Goal: Task Accomplishment & Management: Use online tool/utility

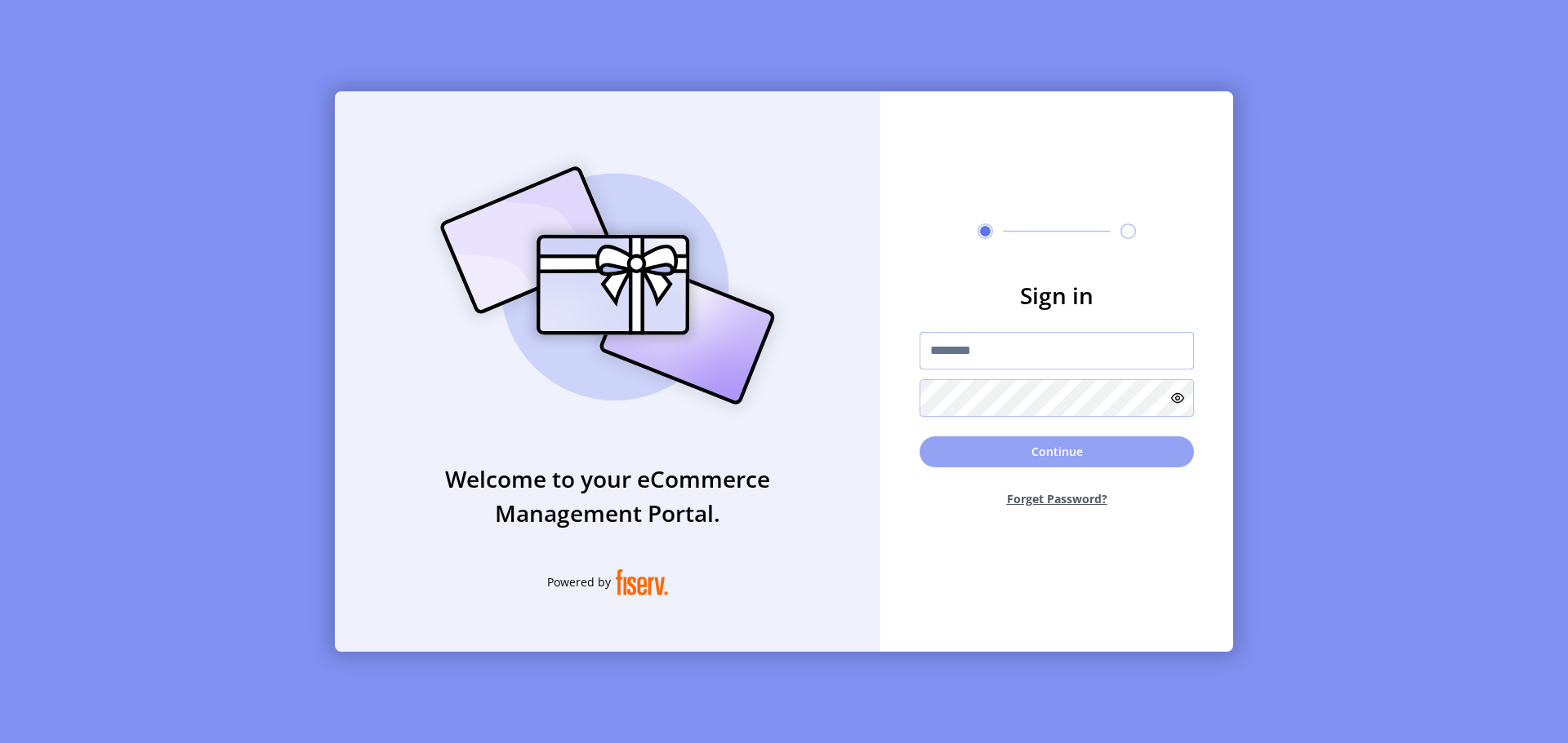
type input "**********"
click at [986, 459] on button "Continue" at bounding box center [1057, 452] width 274 height 31
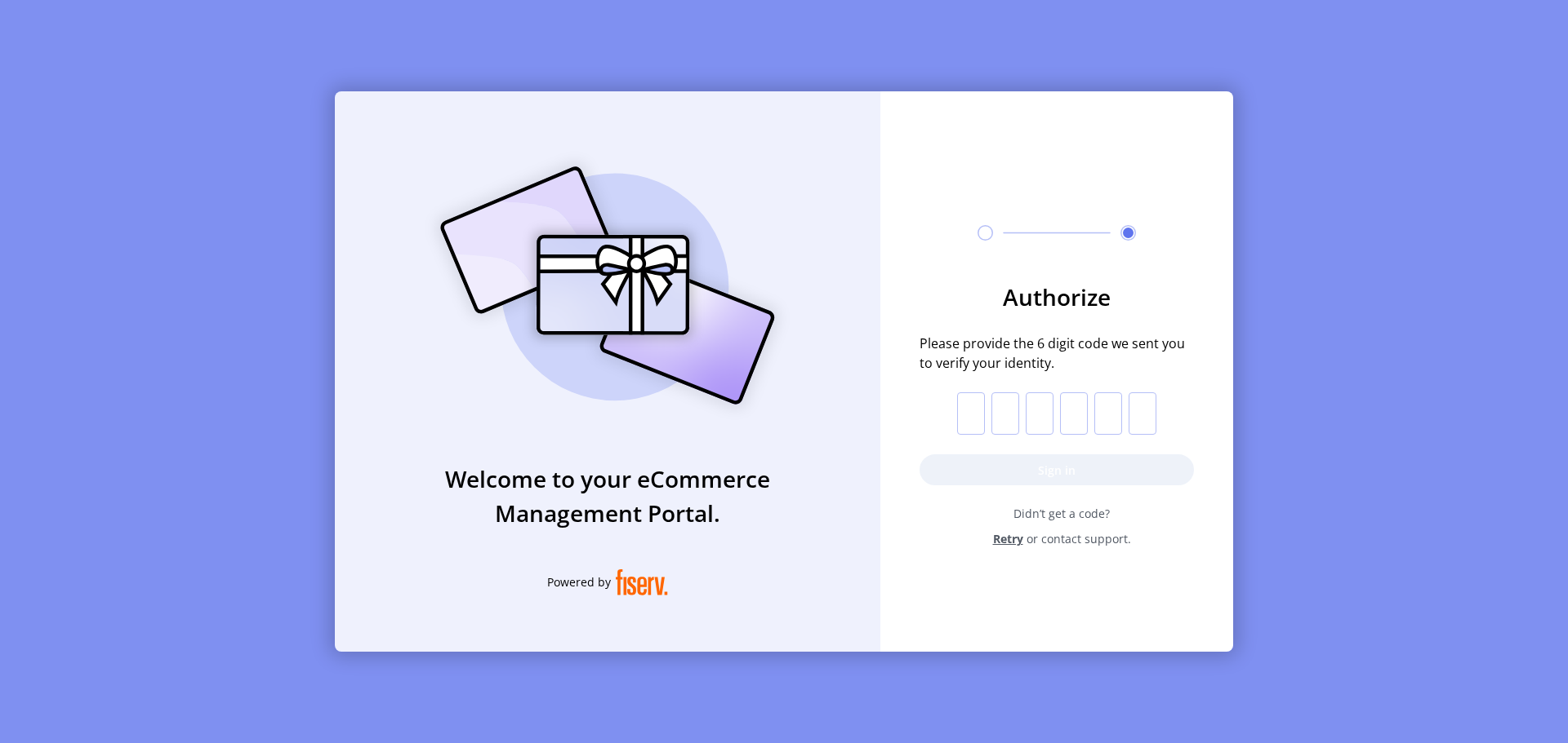
click at [975, 416] on input "text" at bounding box center [971, 414] width 28 height 43
type input "*"
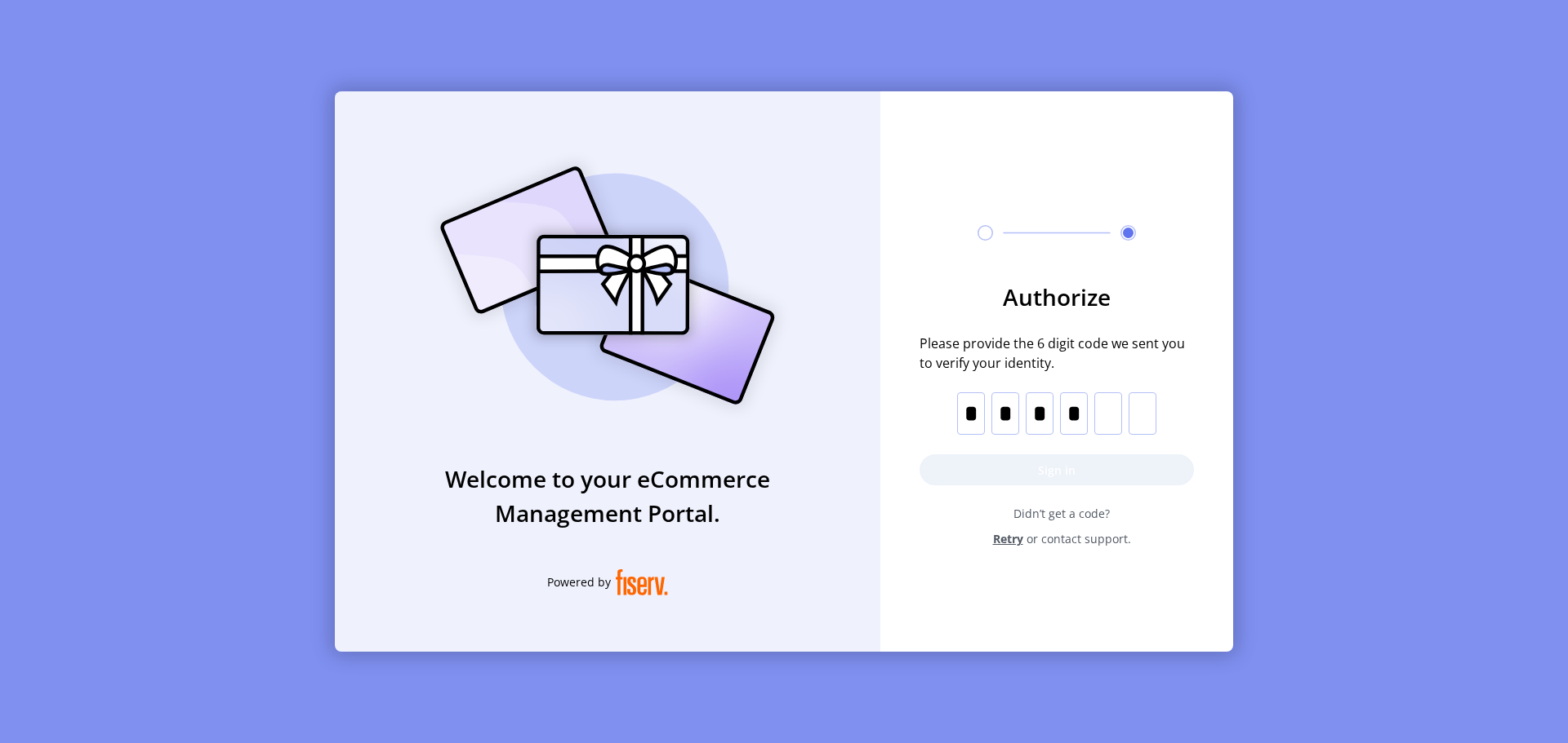
type input "*"
click at [1030, 456] on button "Sign in" at bounding box center [1057, 469] width 274 height 31
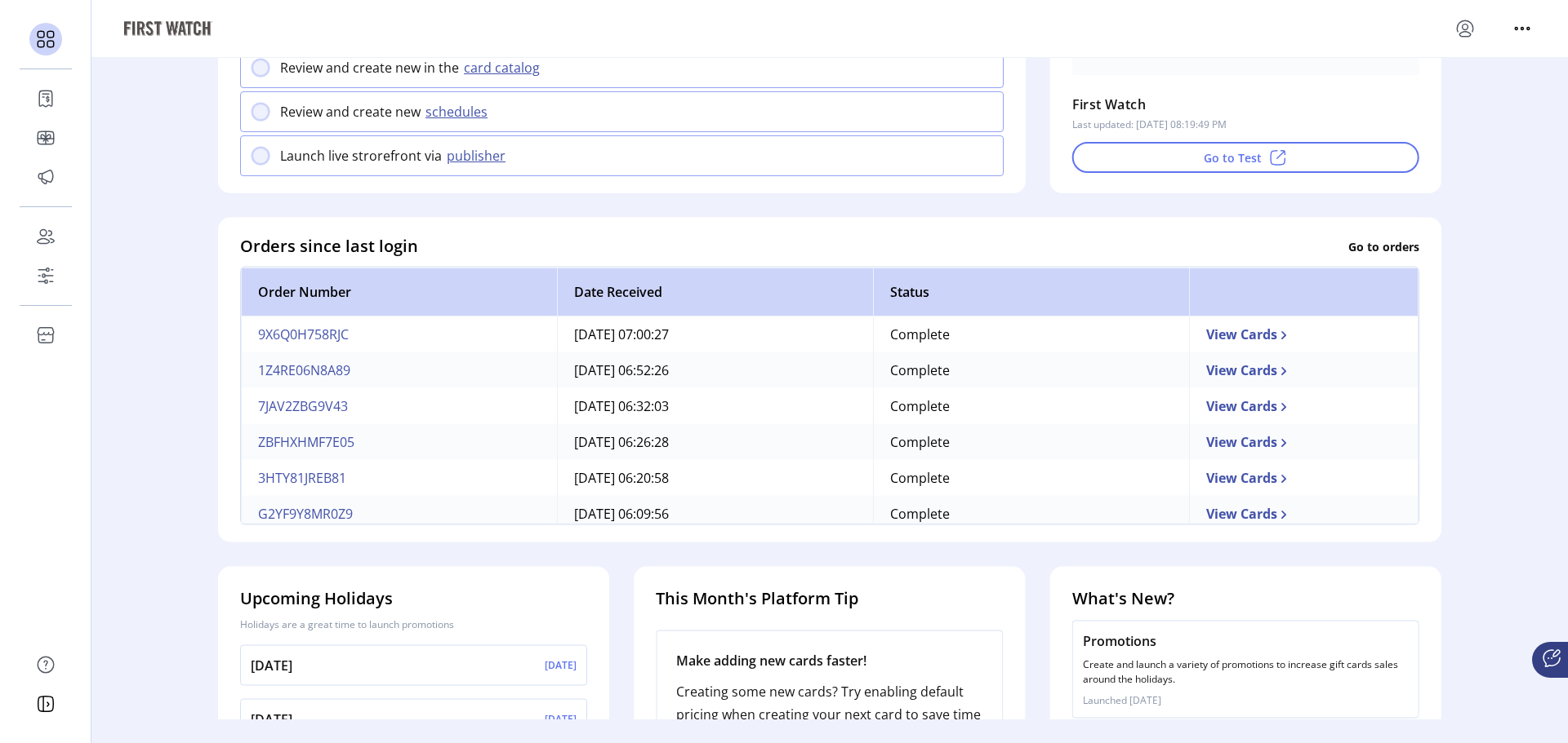
scroll to position [453, 0]
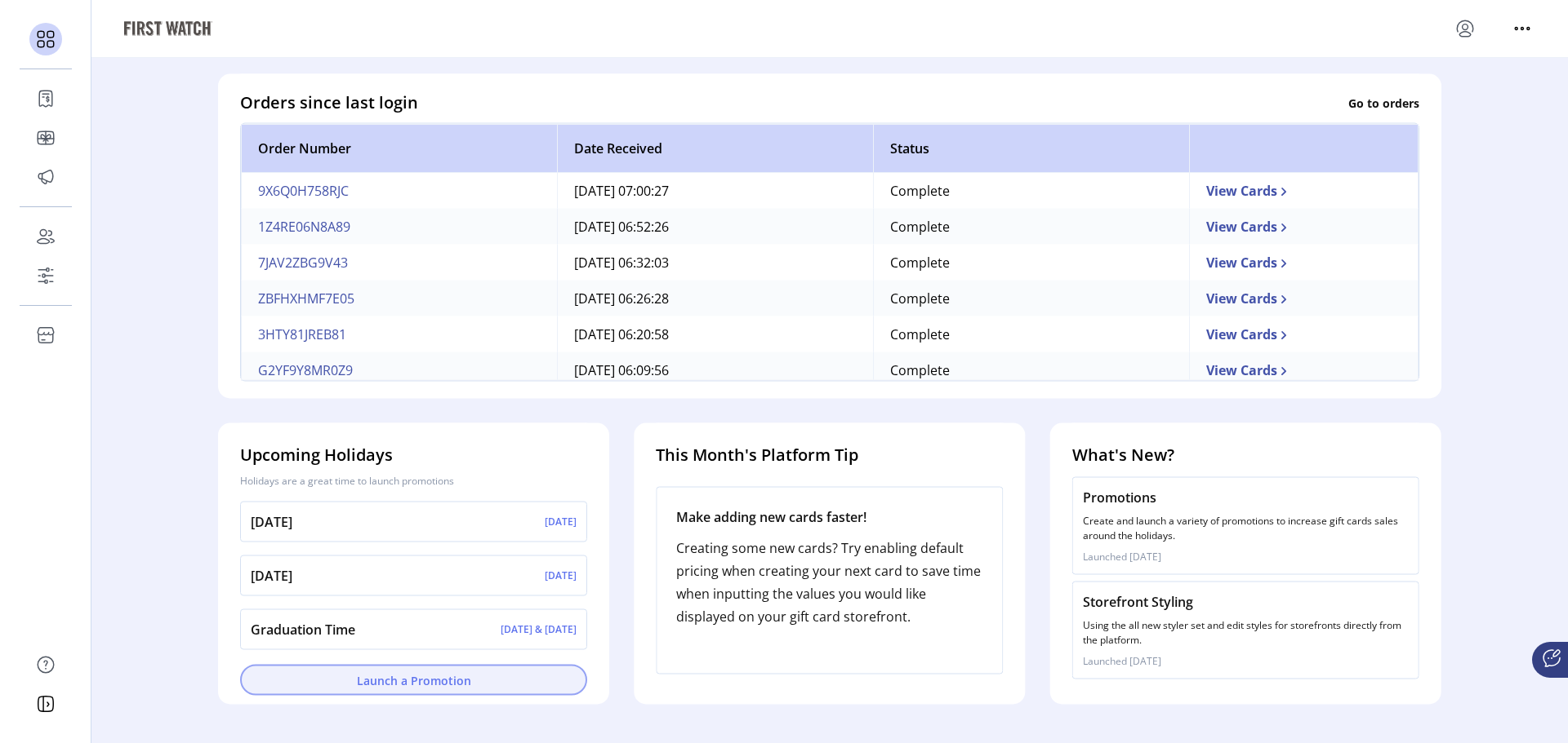
click at [379, 690] on button "Launch a Promotion" at bounding box center [414, 680] width 347 height 31
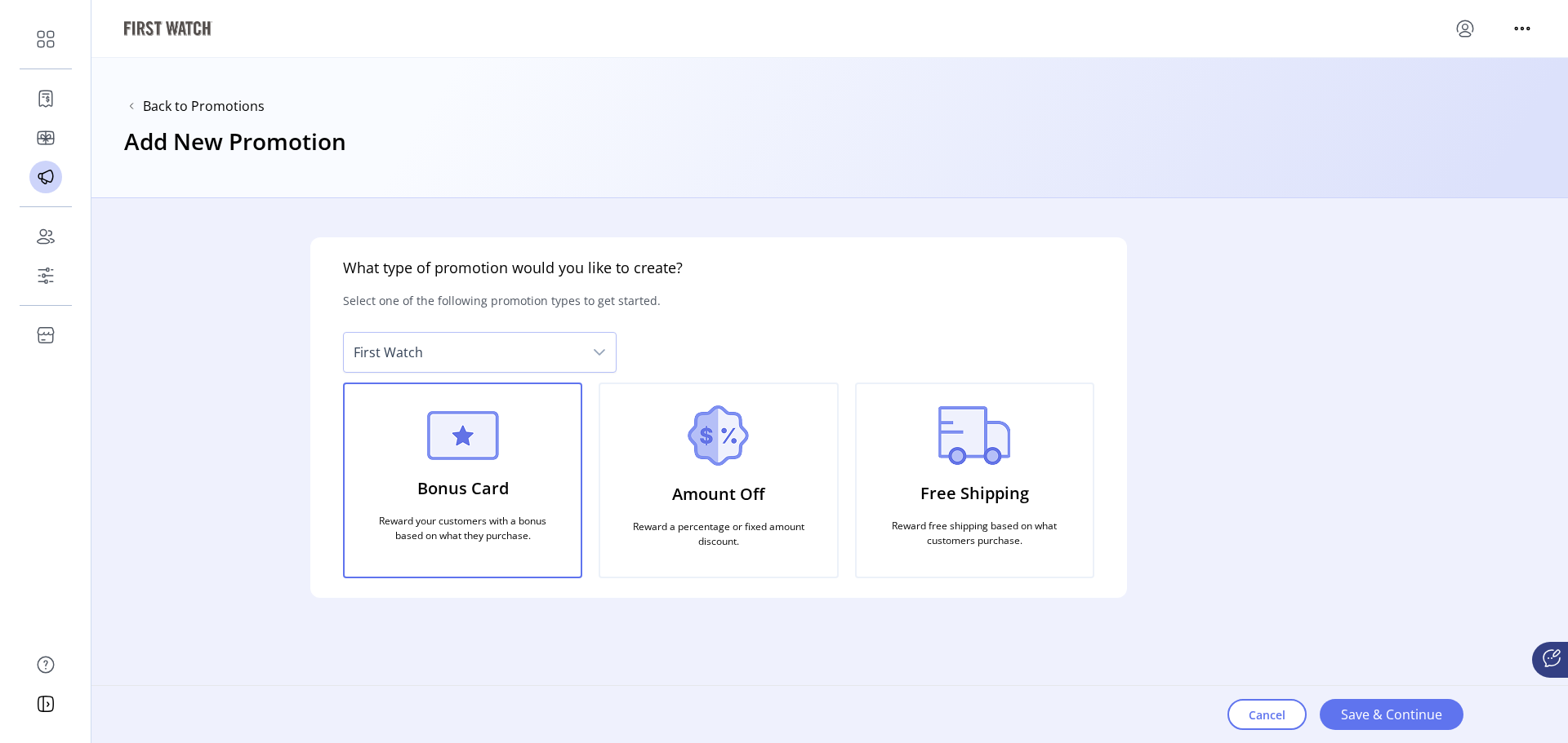
click at [492, 517] on p "Reward your customers with a bonus based on what they purchase." at bounding box center [462, 529] width 197 height 43
click at [1388, 723] on span "Save & Continue" at bounding box center [1391, 714] width 102 height 20
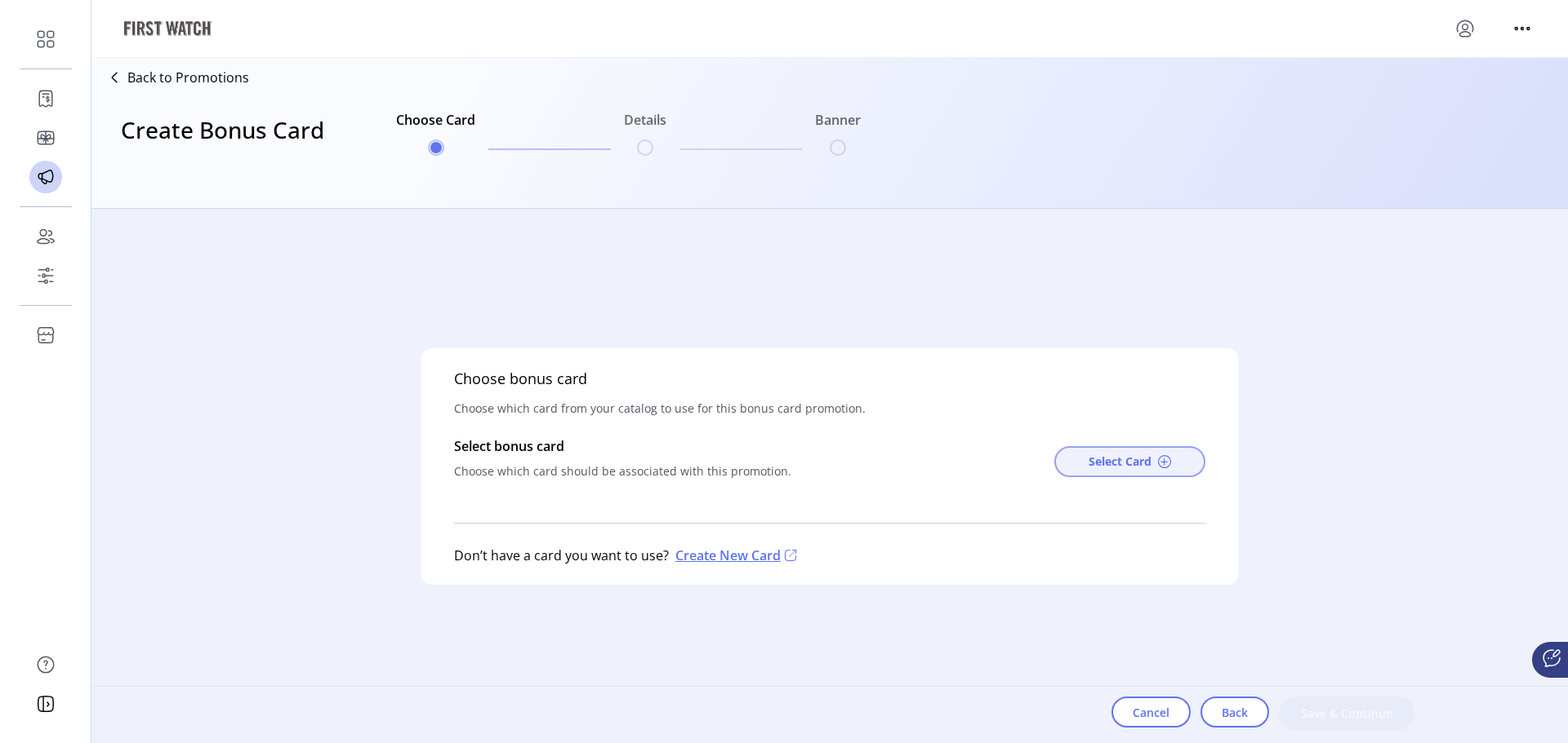
click at [1124, 458] on span "Select Card" at bounding box center [1119, 461] width 62 height 17
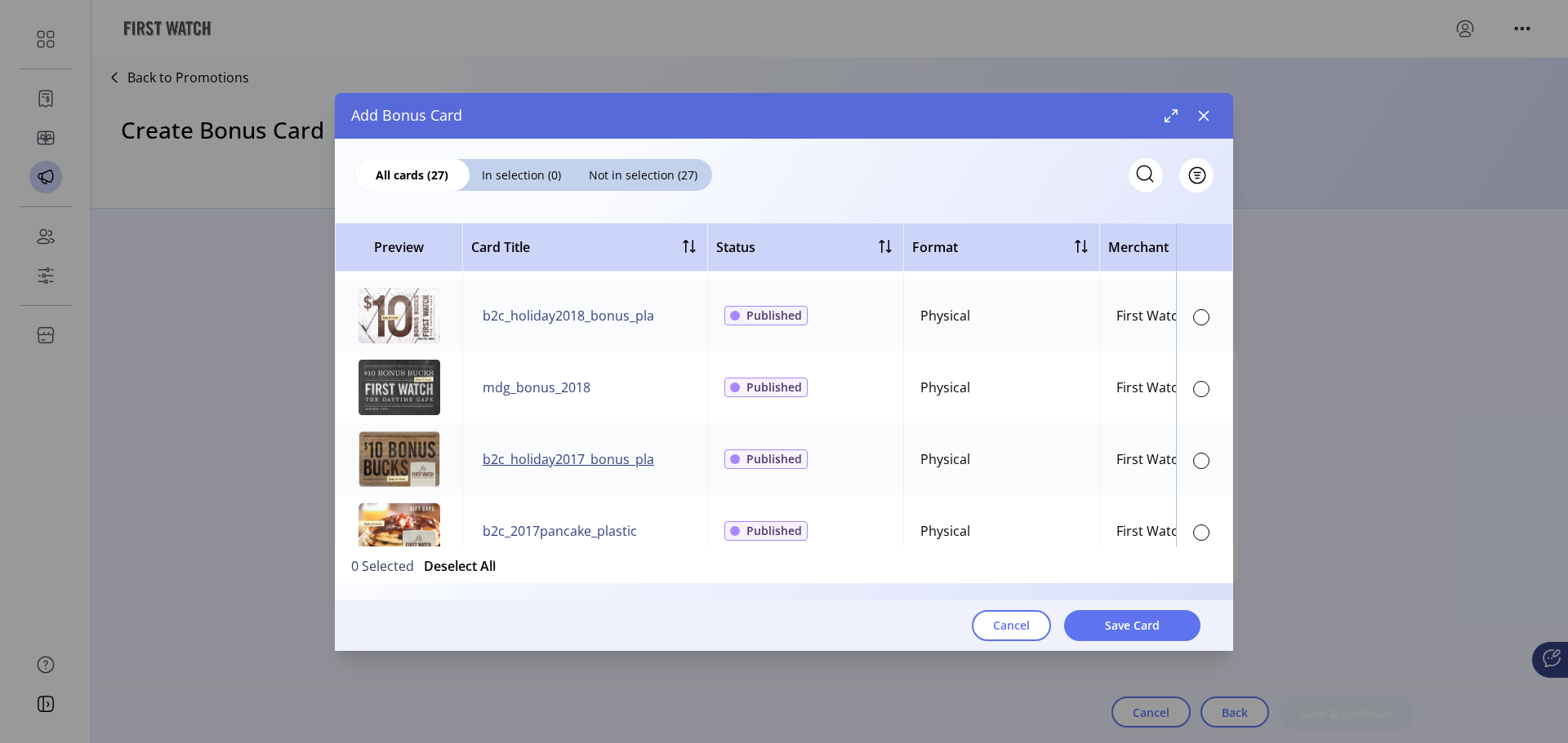
scroll to position [1677, 0]
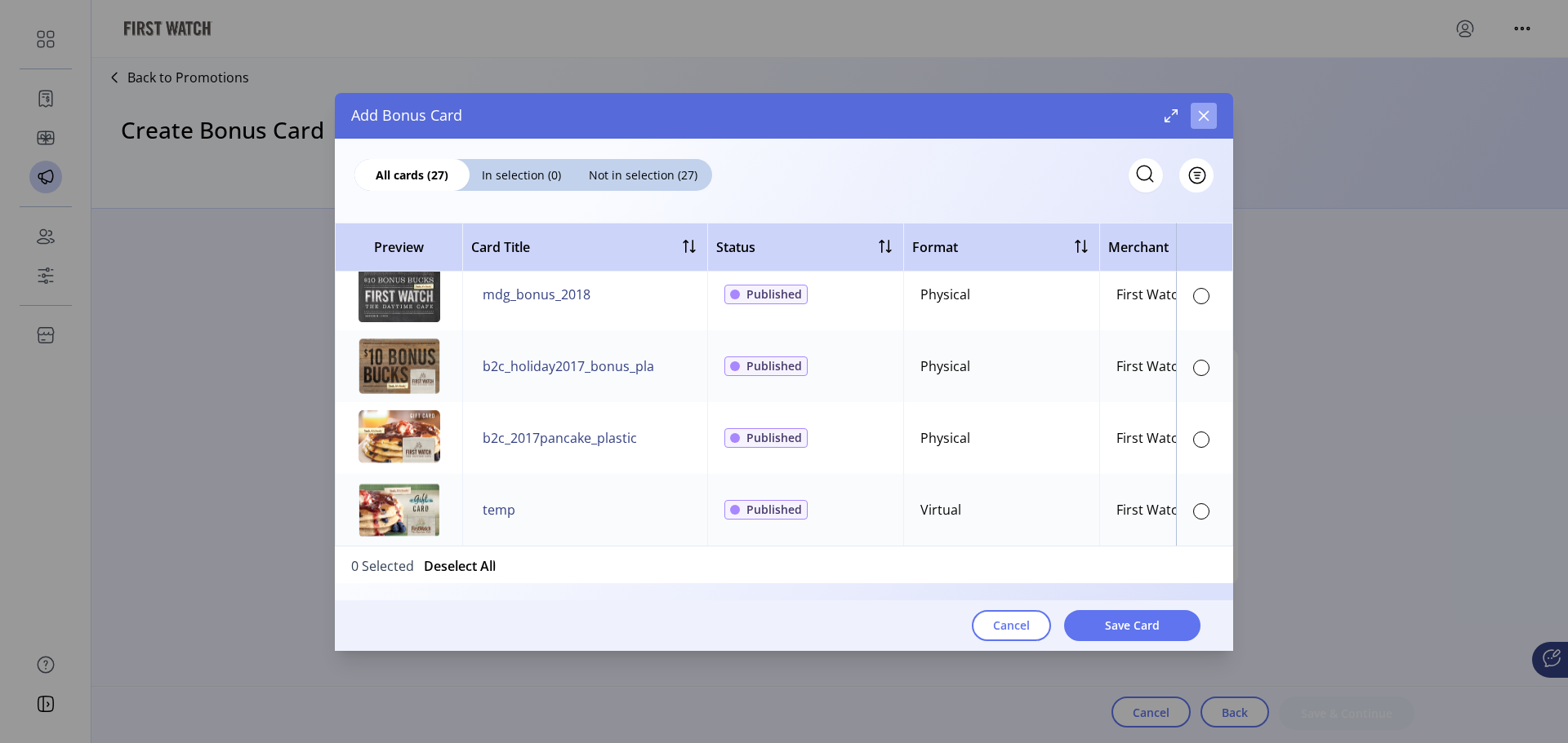
click at [1212, 120] on button "button" at bounding box center [1204, 115] width 26 height 26
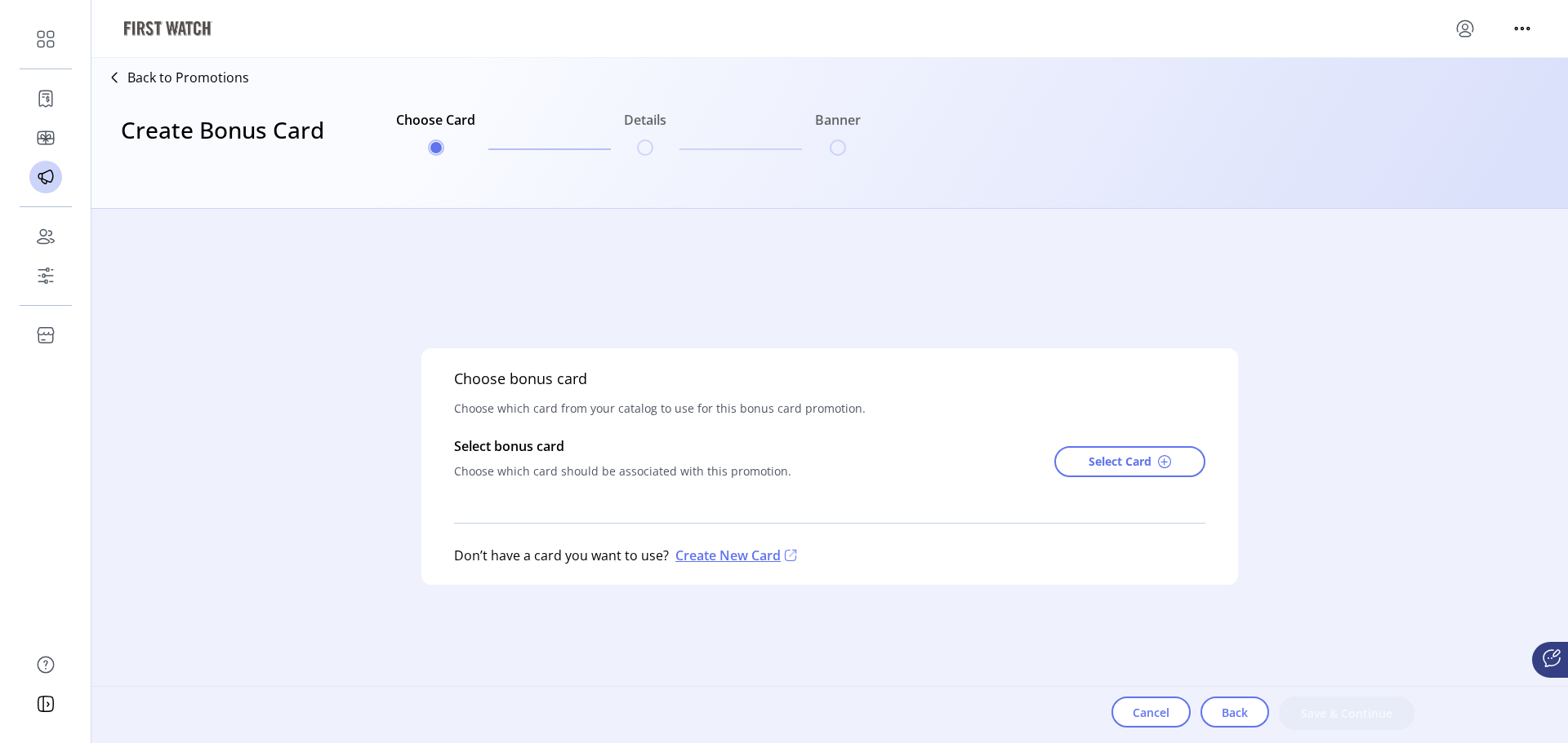
click at [294, 541] on div "Choose bonus card Choose which card from your catalog to use for this bonus car…" at bounding box center [829, 466] width 1254 height 515
